Goal: Navigation & Orientation: Find specific page/section

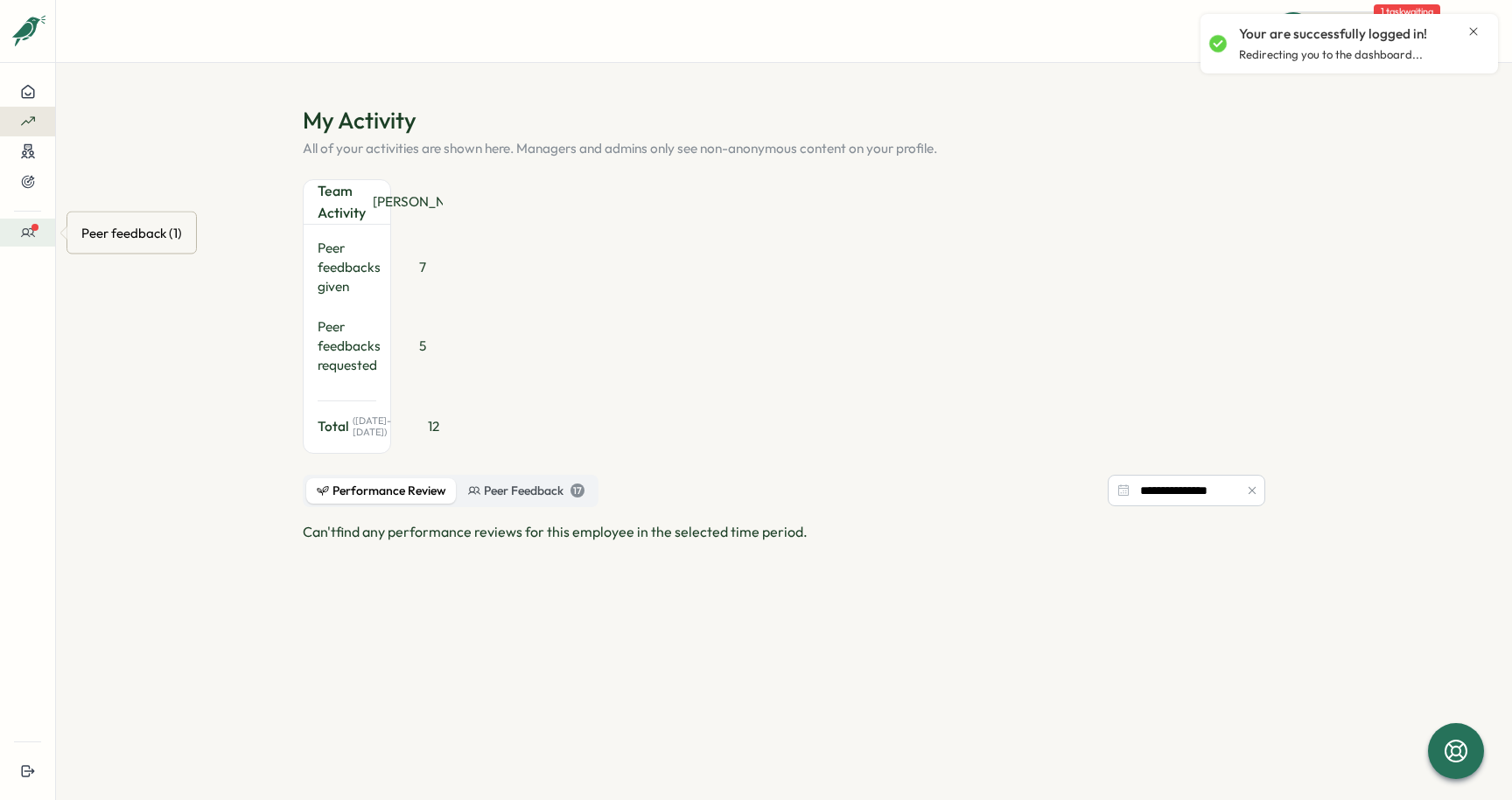
click at [30, 234] on icon at bounding box center [27, 233] width 13 height 8
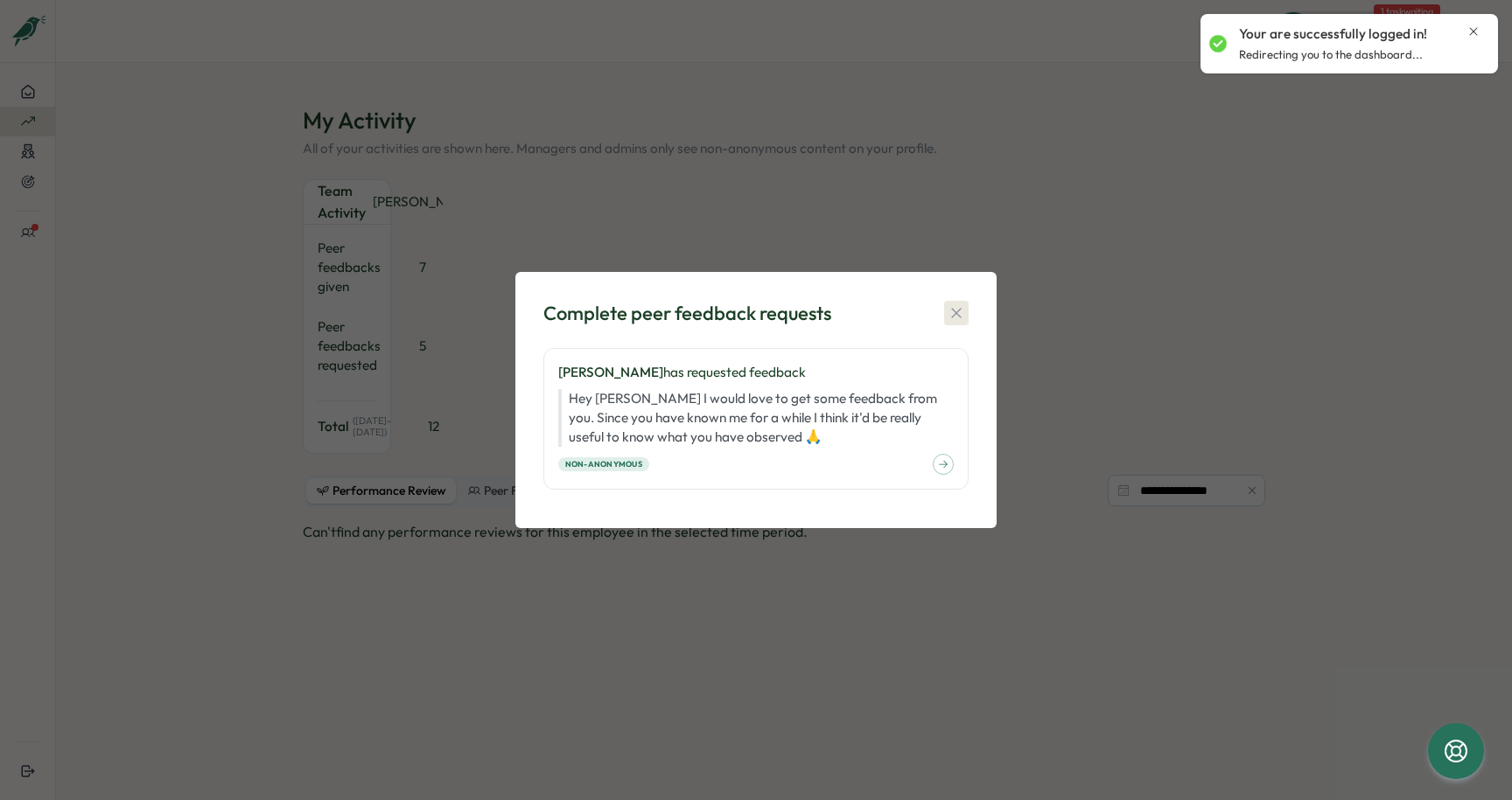
click at [958, 306] on icon "button" at bounding box center [956, 313] width 18 height 18
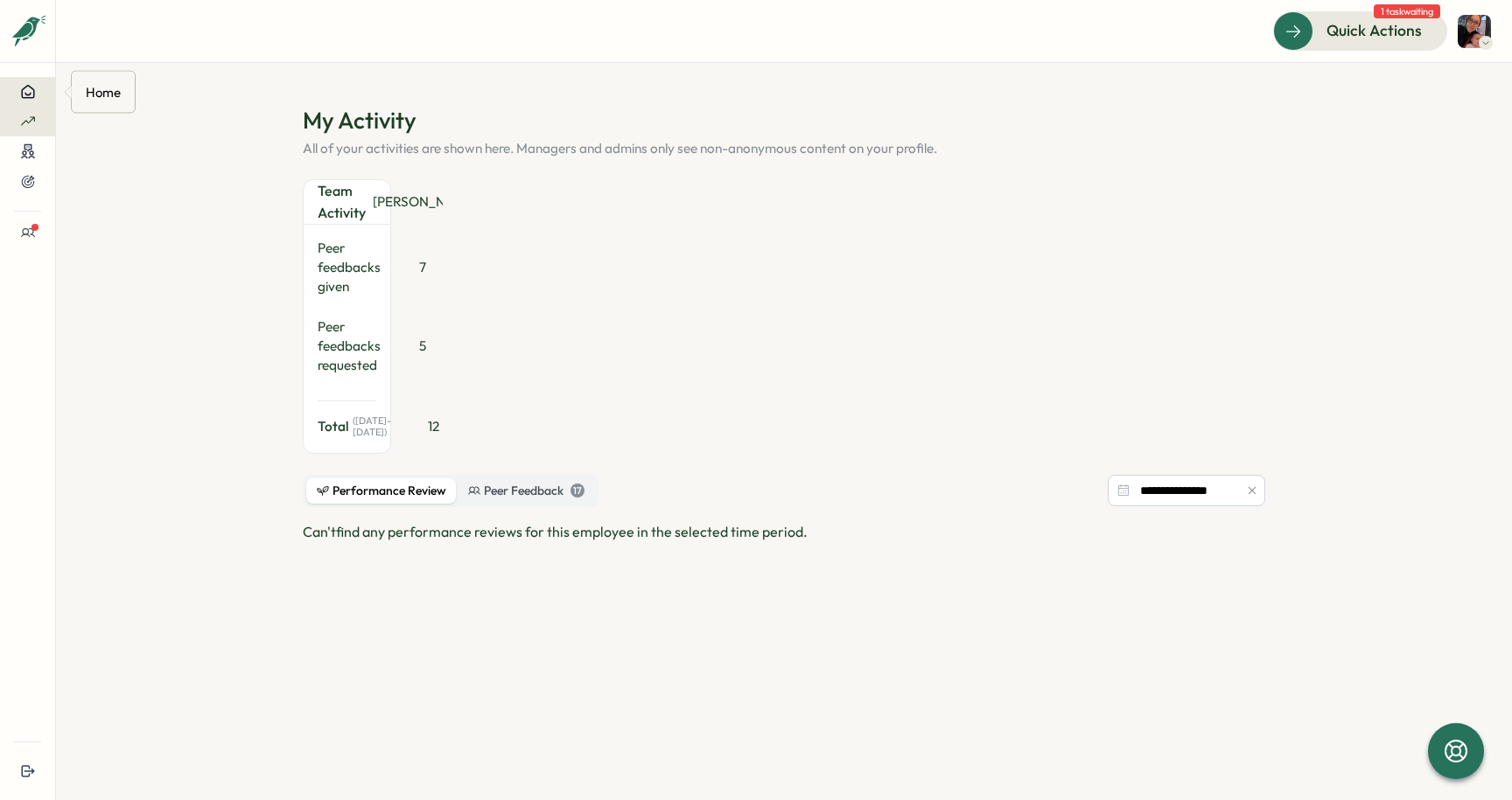
click at [26, 84] on icon at bounding box center [28, 92] width 16 height 16
